Goal: Task Accomplishment & Management: Manage account settings

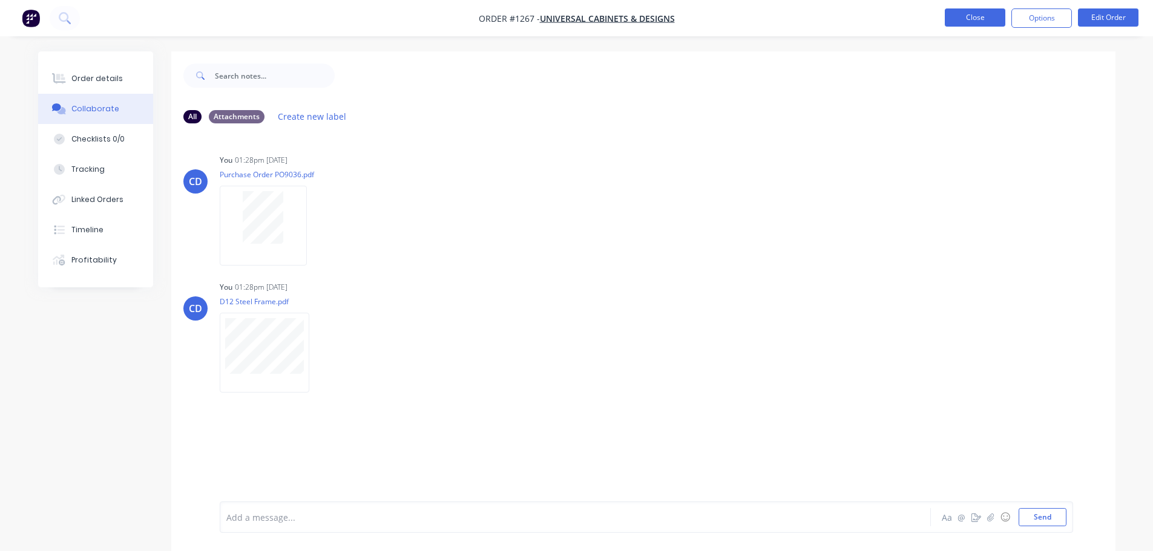
click at [968, 18] on button "Close" at bounding box center [974, 17] width 61 height 18
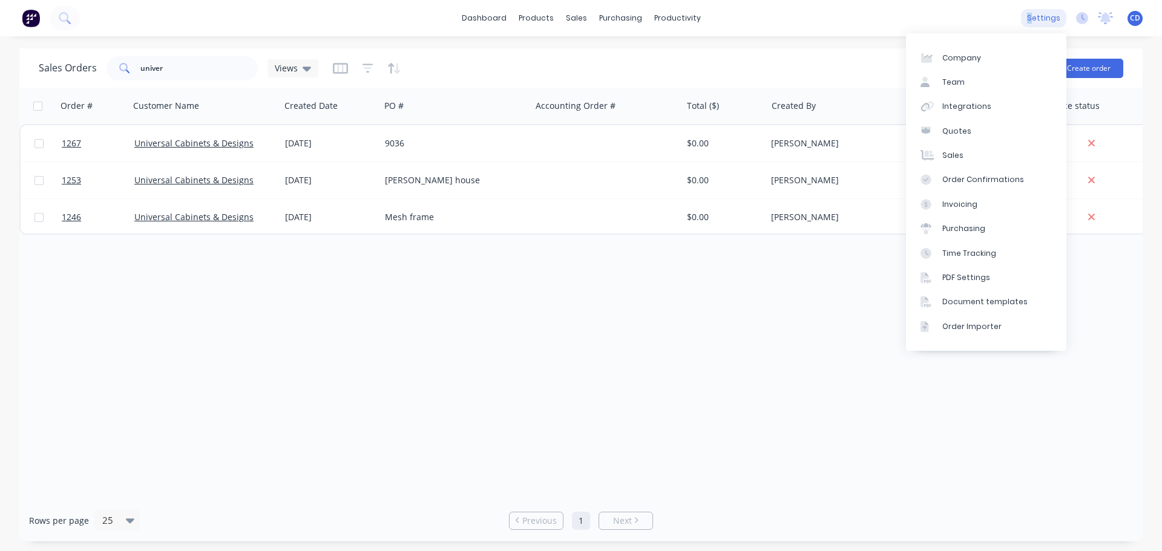
click at [1033, 19] on div "settings" at bounding box center [1043, 18] width 45 height 18
click at [959, 79] on div "Team" at bounding box center [953, 82] width 22 height 11
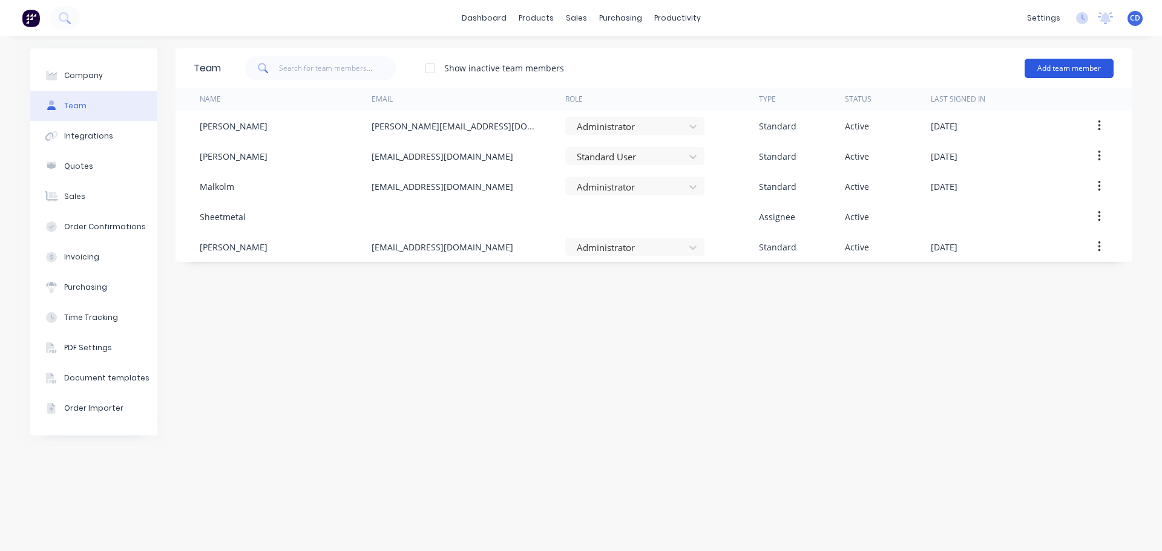
click at [1049, 67] on button "Add team member" at bounding box center [1068, 68] width 89 height 19
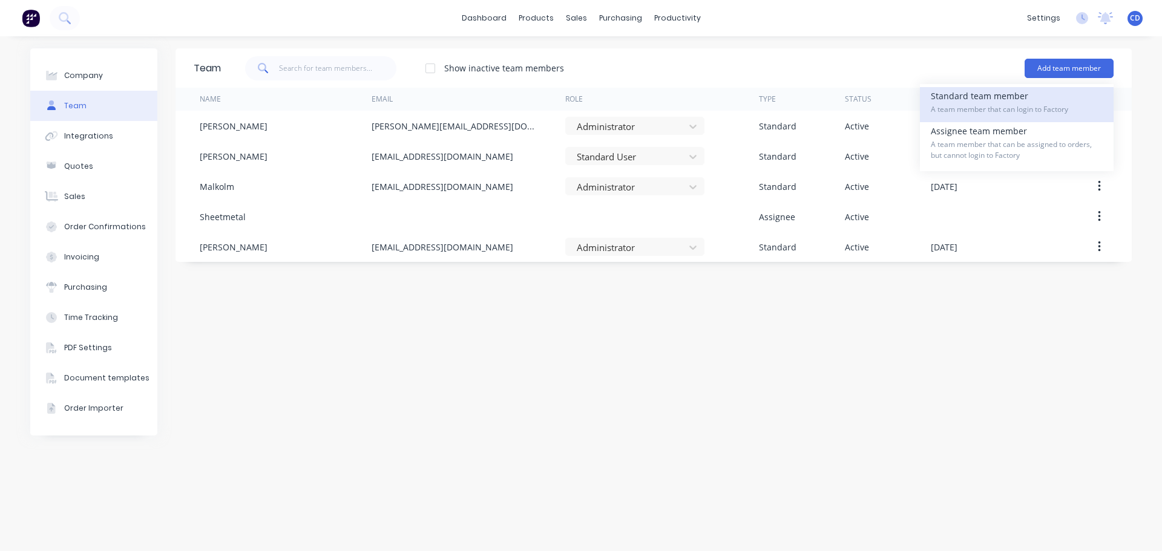
click at [1009, 105] on span "A team member that can login to Factory" at bounding box center [1017, 109] width 172 height 11
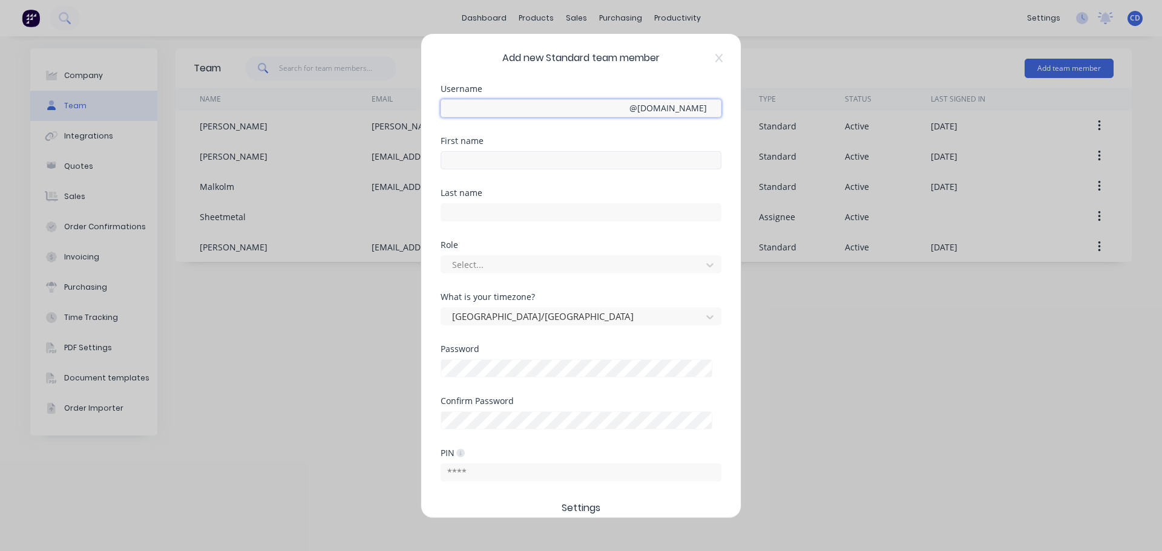
type input "[PERSON_NAME][EMAIL_ADDRESS][DOMAIN_NAME]"
click at [467, 157] on input "text" at bounding box center [580, 160] width 281 height 18
click at [467, 157] on input "Rojken" at bounding box center [580, 160] width 281 height 18
click at [467, 158] on input "Rojken" at bounding box center [580, 160] width 281 height 18
type input "Rojen"
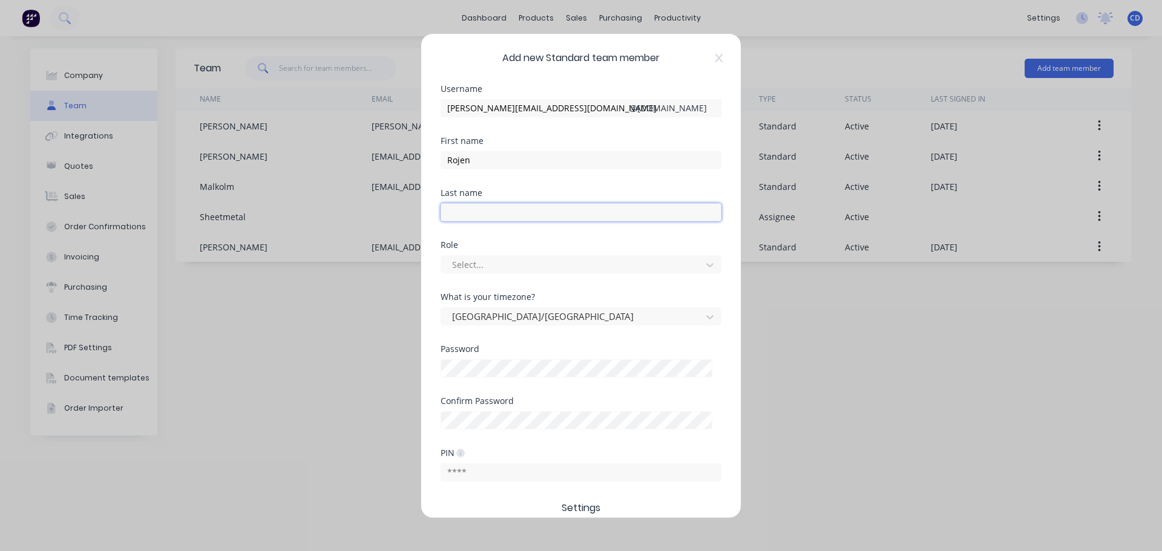
click at [482, 203] on input "text" at bounding box center [580, 212] width 281 height 18
type input "Montinola"
click at [495, 111] on input "[PERSON_NAME][EMAIL_ADDRESS][DOMAIN_NAME]" at bounding box center [580, 108] width 281 height 18
click at [495, 107] on input "[PERSON_NAME][EMAIL_ADDRESS][DOMAIN_NAME]" at bounding box center [580, 108] width 281 height 18
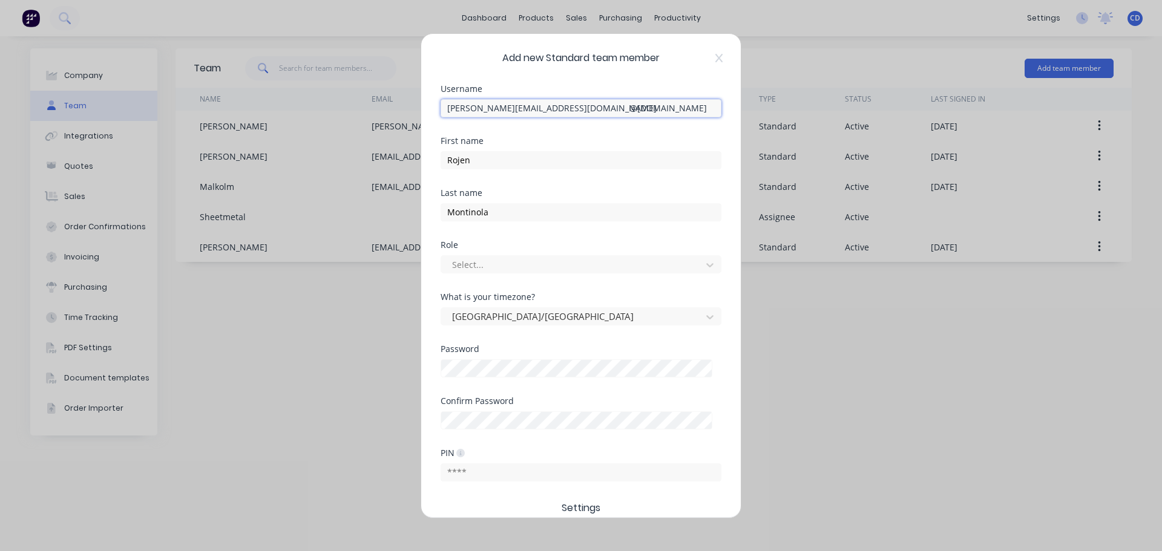
click at [495, 107] on input "[PERSON_NAME][EMAIL_ADDRESS][DOMAIN_NAME]" at bounding box center [580, 108] width 281 height 18
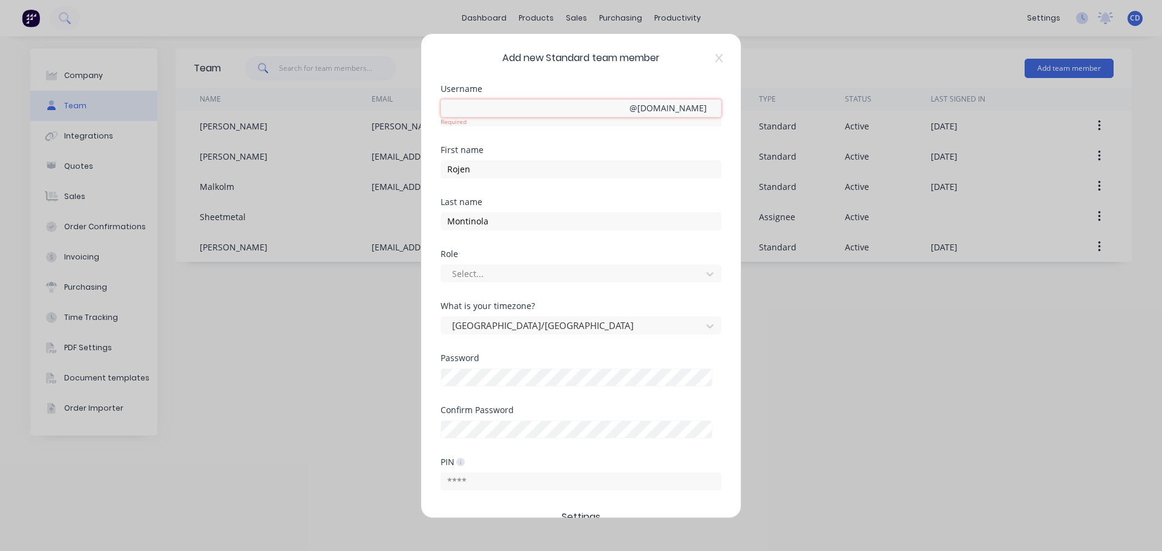
paste input "[EMAIL_ADDRESS][DOMAIN_NAME]"
type input "[EMAIL_ADDRESS][DOMAIN_NAME]"
click at [554, 198] on div "Last name" at bounding box center [580, 202] width 281 height 8
click at [632, 118] on div "Invalid email format" at bounding box center [580, 121] width 281 height 9
click at [629, 108] on div "@ [DOMAIN_NAME]" at bounding box center [667, 108] width 77 height 13
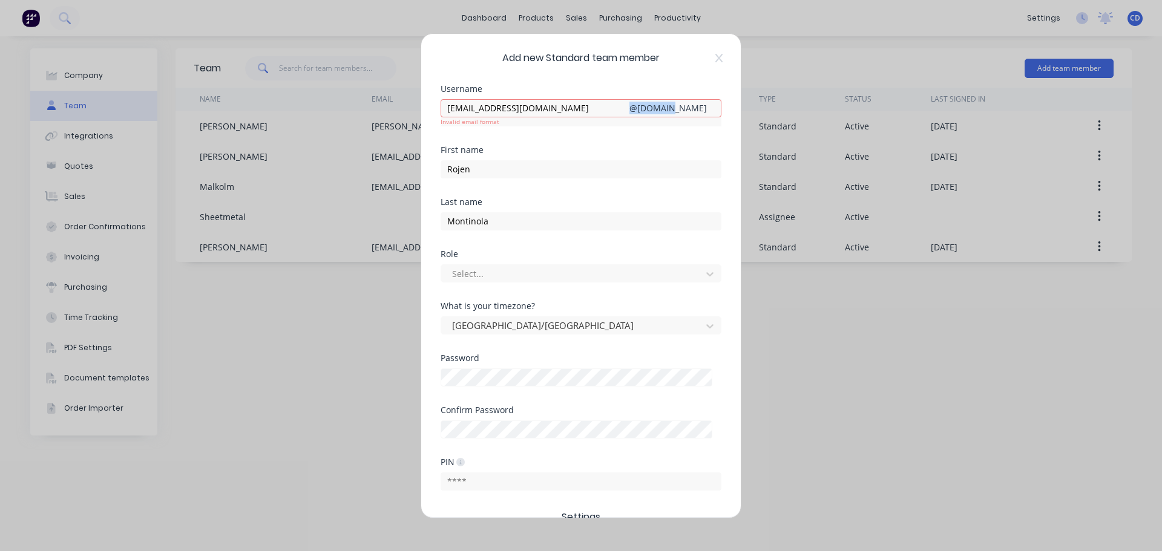
drag, startPoint x: 611, startPoint y: 106, endPoint x: 643, endPoint y: 111, distance: 32.4
click at [643, 108] on div "@ [DOMAIN_NAME]" at bounding box center [667, 108] width 77 height 13
click at [642, 134] on div "Username [EMAIL_ADDRESS][DOMAIN_NAME] Invalid email format @ [DOMAIN_NAME]" at bounding box center [580, 115] width 281 height 61
drag, startPoint x: 607, startPoint y: 108, endPoint x: 703, endPoint y: 106, distance: 95.6
click at [703, 106] on div "[EMAIL_ADDRESS][DOMAIN_NAME] Invalid email format @ [DOMAIN_NAME]" at bounding box center [580, 112] width 281 height 27
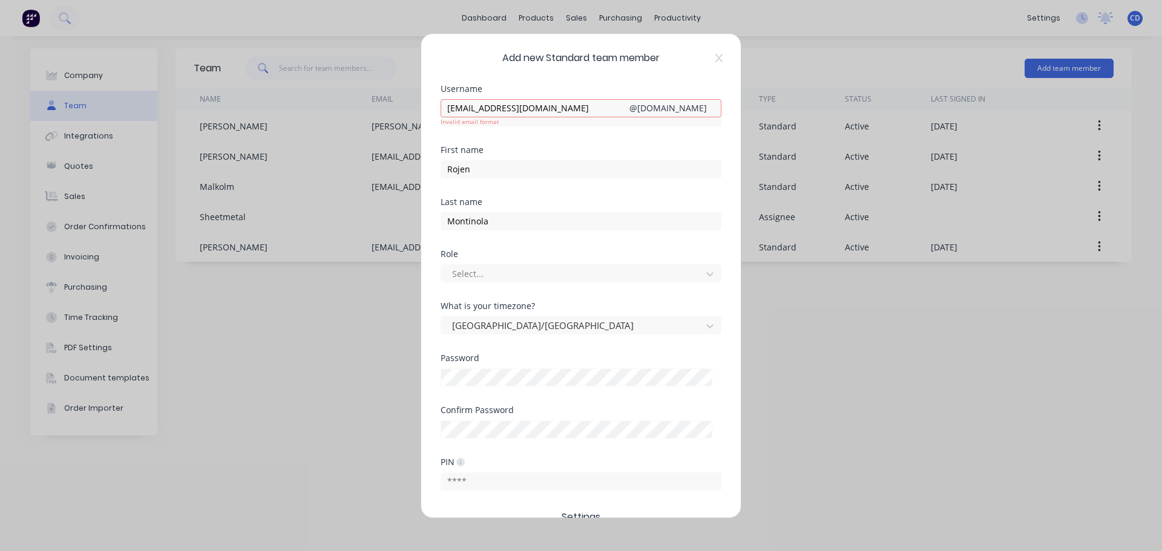
click at [643, 110] on div "@ [DOMAIN_NAME]" at bounding box center [667, 108] width 77 height 13
click at [606, 108] on input "[EMAIL_ADDRESS][DOMAIN_NAME]" at bounding box center [580, 108] width 281 height 18
click at [299, 312] on div "Add new Standard team member Username [EMAIL_ADDRESS][DOMAIN_NAME] Invalid emai…" at bounding box center [581, 275] width 1162 height 551
click at [724, 59] on div "Add new Standard team member Username [EMAIL_ADDRESS][DOMAIN_NAME] Invalid emai…" at bounding box center [580, 276] width 319 height 484
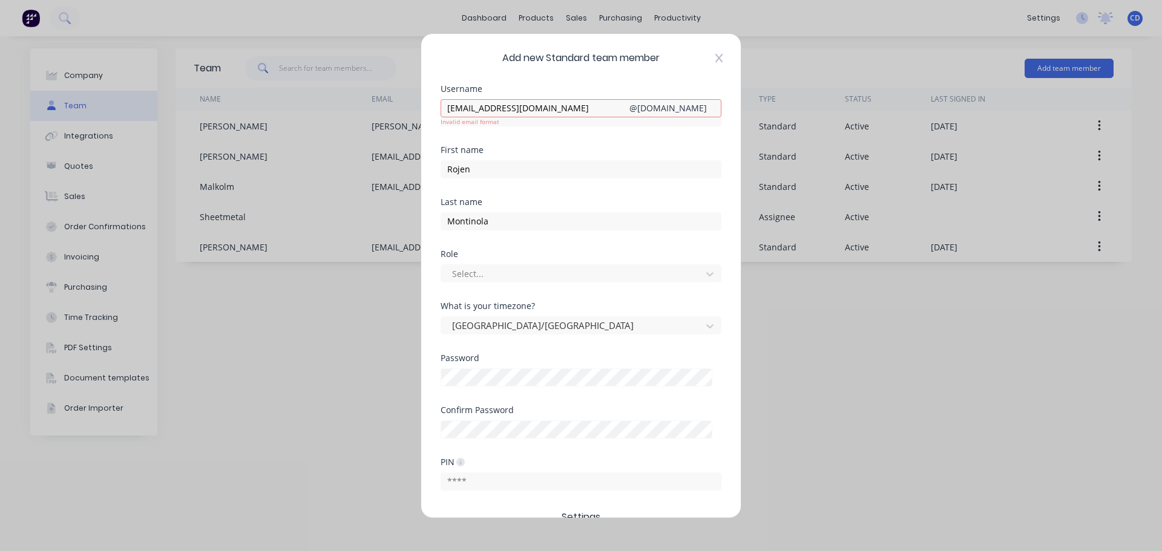
click at [722, 59] on icon at bounding box center [718, 58] width 7 height 10
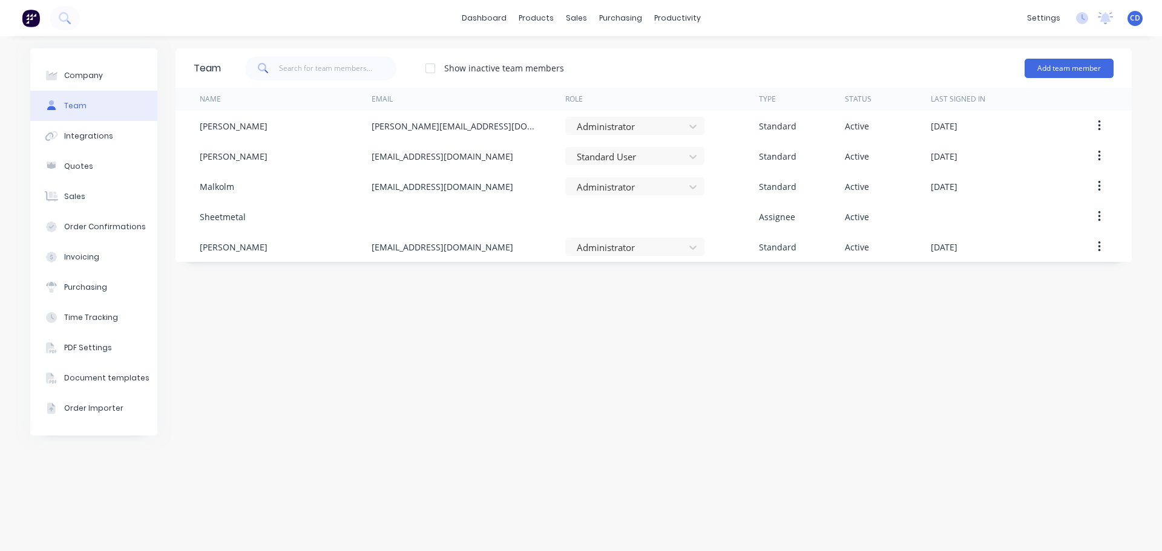
click at [997, 25] on div "dashboard products sales purchasing productivity dashboard products Product Cat…" at bounding box center [581, 18] width 1162 height 36
